Goal: Navigation & Orientation: Find specific page/section

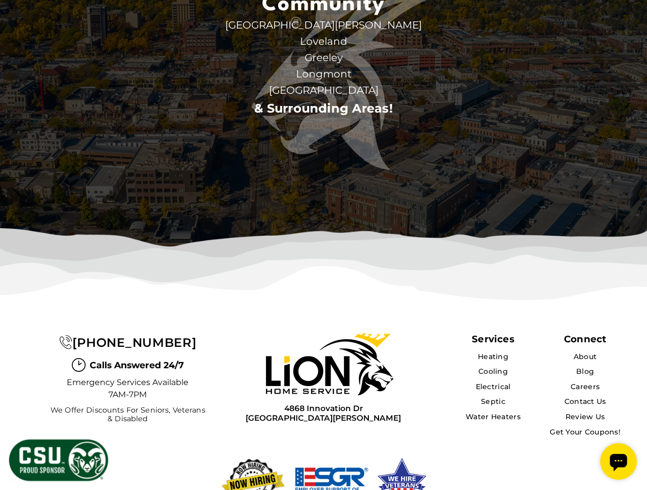
scroll to position [3017, 0]
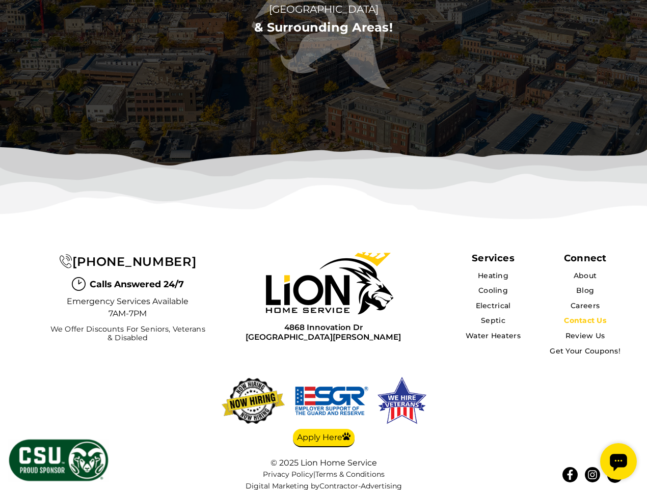
click at [587, 316] on link "Contact Us" at bounding box center [585, 320] width 42 height 9
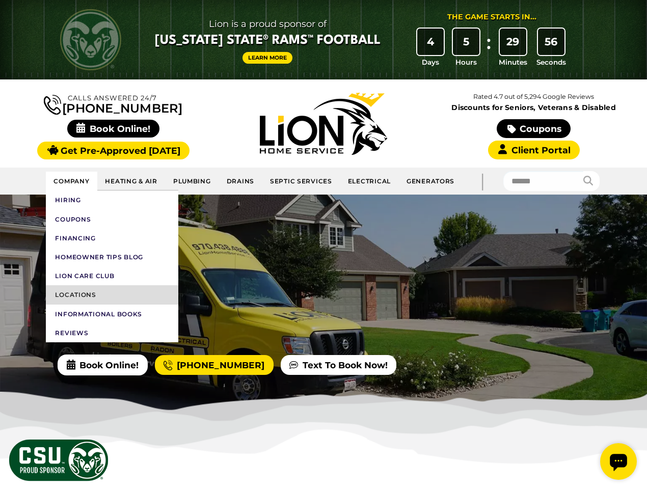
click at [94, 297] on link "Locations" at bounding box center [112, 294] width 132 height 19
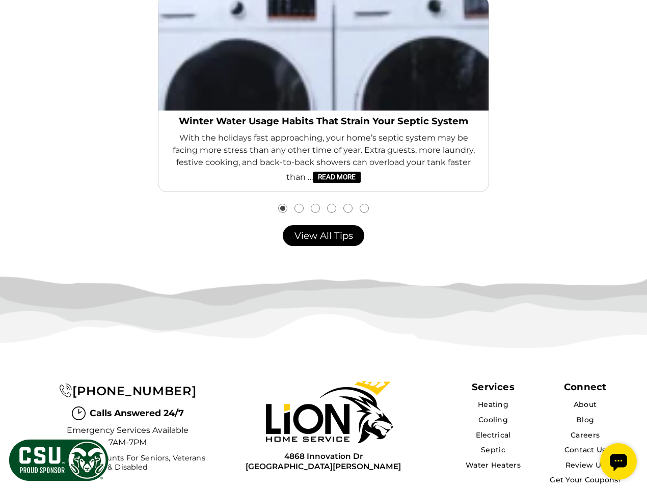
scroll to position [1992, 0]
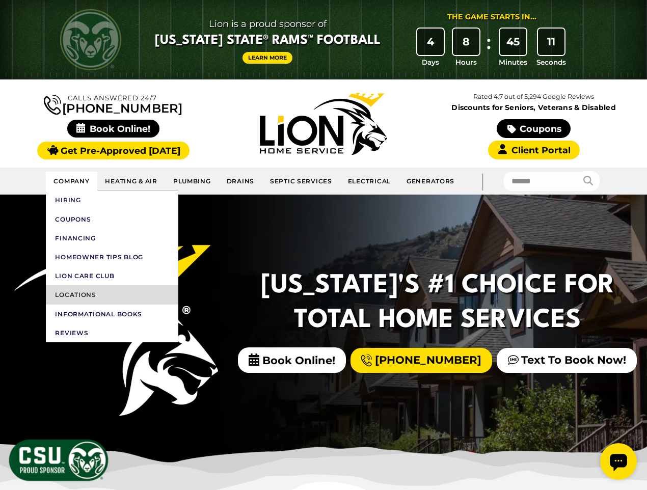
click at [78, 294] on link "Locations" at bounding box center [112, 294] width 132 height 19
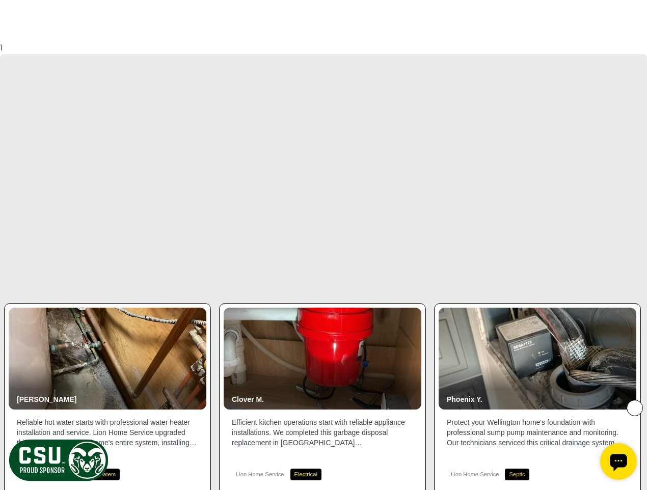
scroll to position [1453, 0]
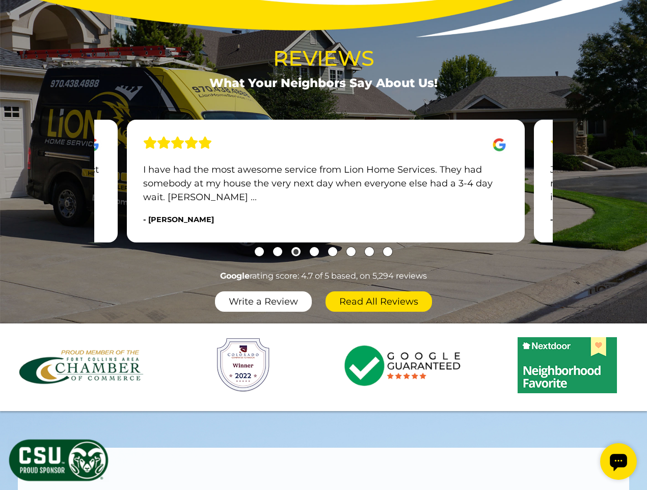
scroll to position [1154, 0]
